Goal: Information Seeking & Learning: Learn about a topic

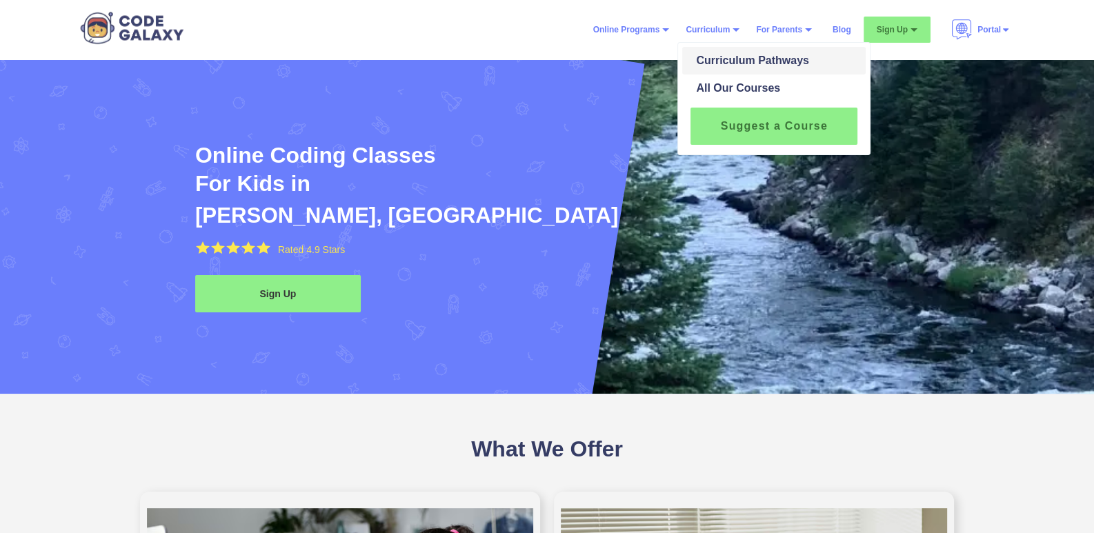
click at [699, 61] on div "Curriculum Pathways" at bounding box center [749, 60] width 119 height 17
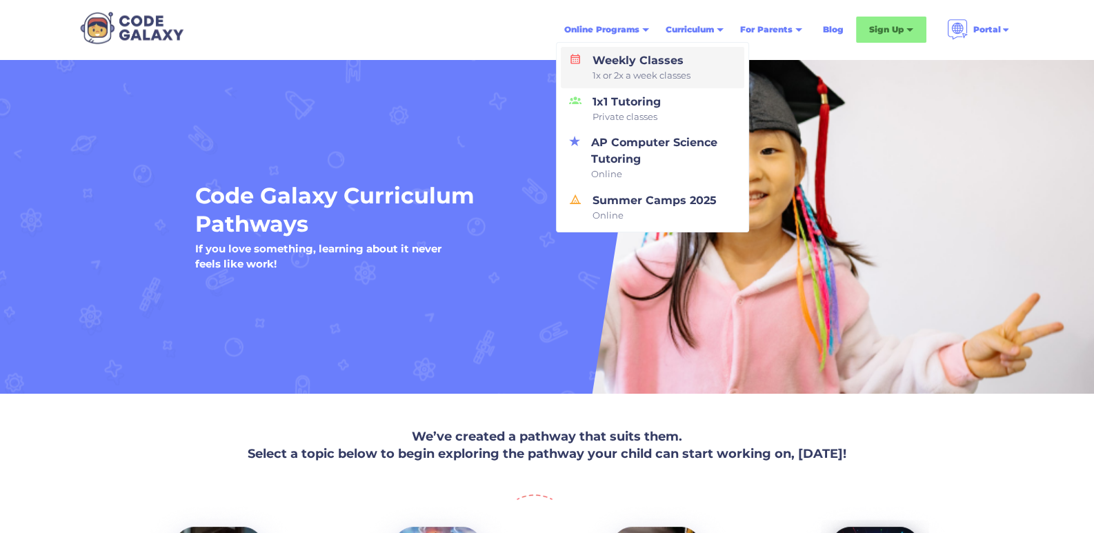
click at [643, 72] on span "1x or 2x a week classes" at bounding box center [641, 76] width 98 height 14
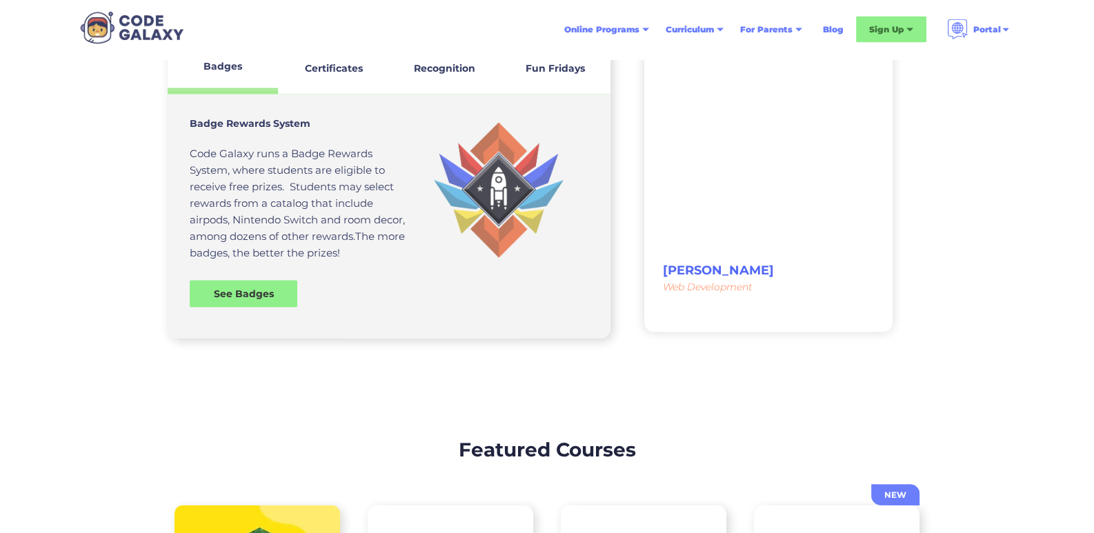
scroll to position [3602, 0]
